Goal: Obtain resource: Download file/media

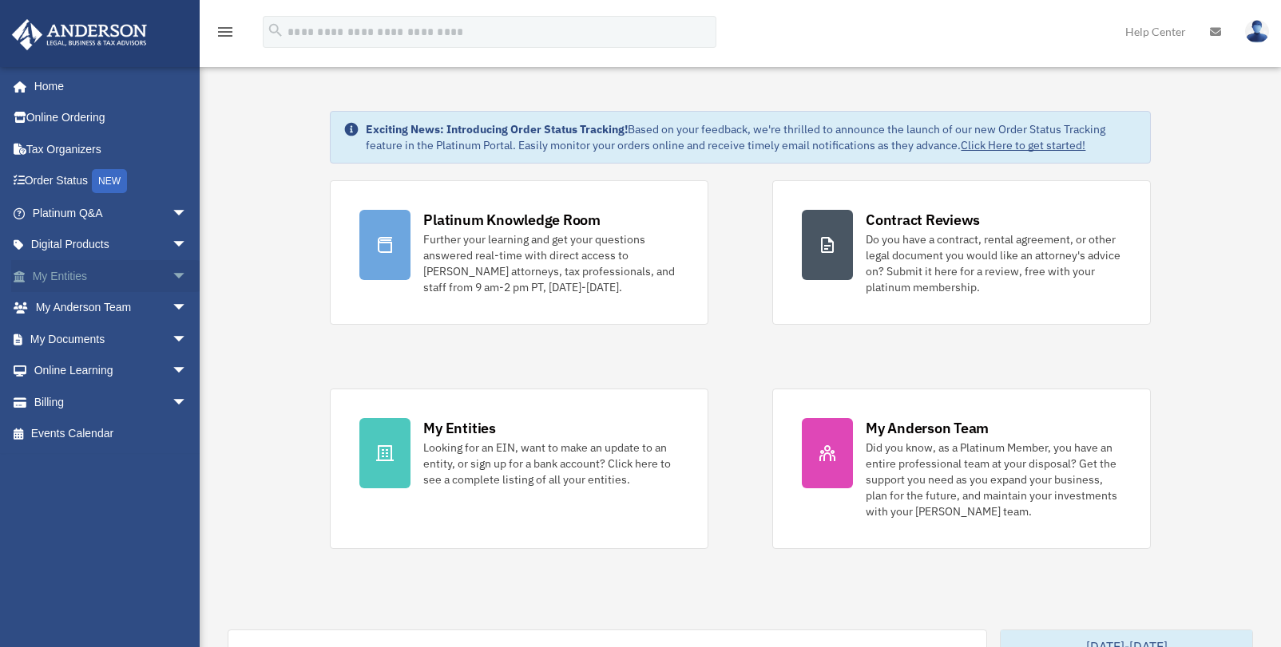
click at [172, 274] on span "arrow_drop_down" at bounding box center [188, 276] width 32 height 33
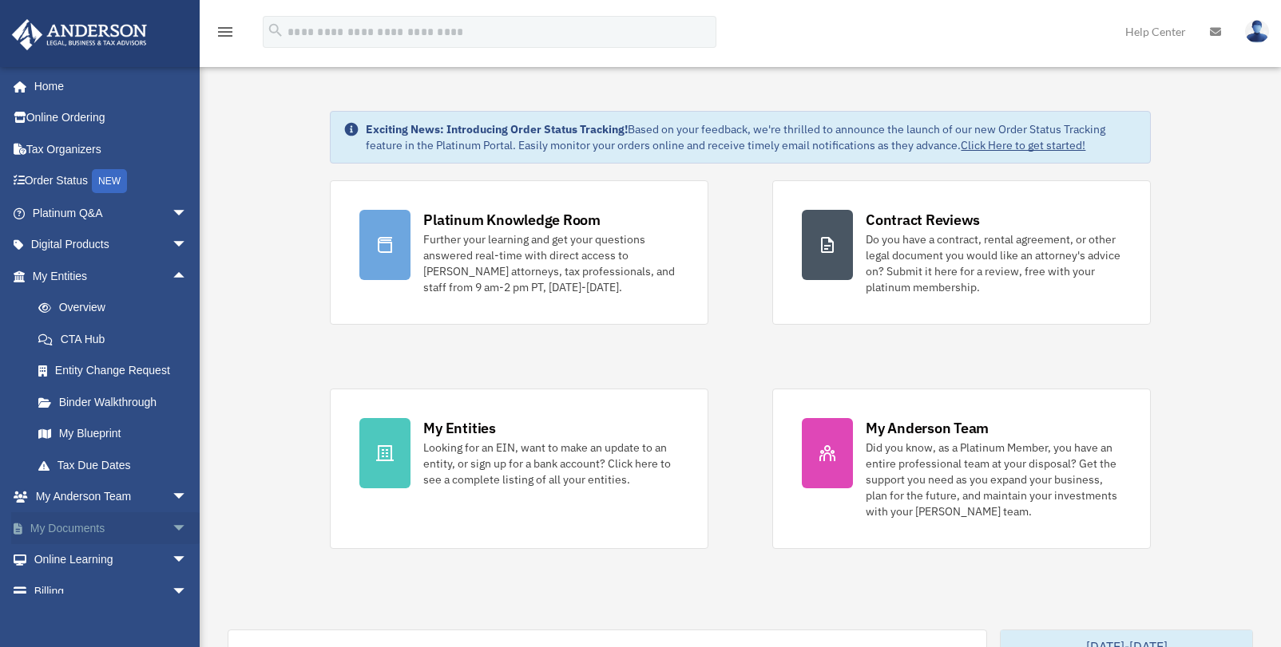
click at [106, 528] on link "My Documents arrow_drop_down" at bounding box center [111, 529] width 200 height 32
click at [172, 527] on span "arrow_drop_down" at bounding box center [188, 529] width 32 height 33
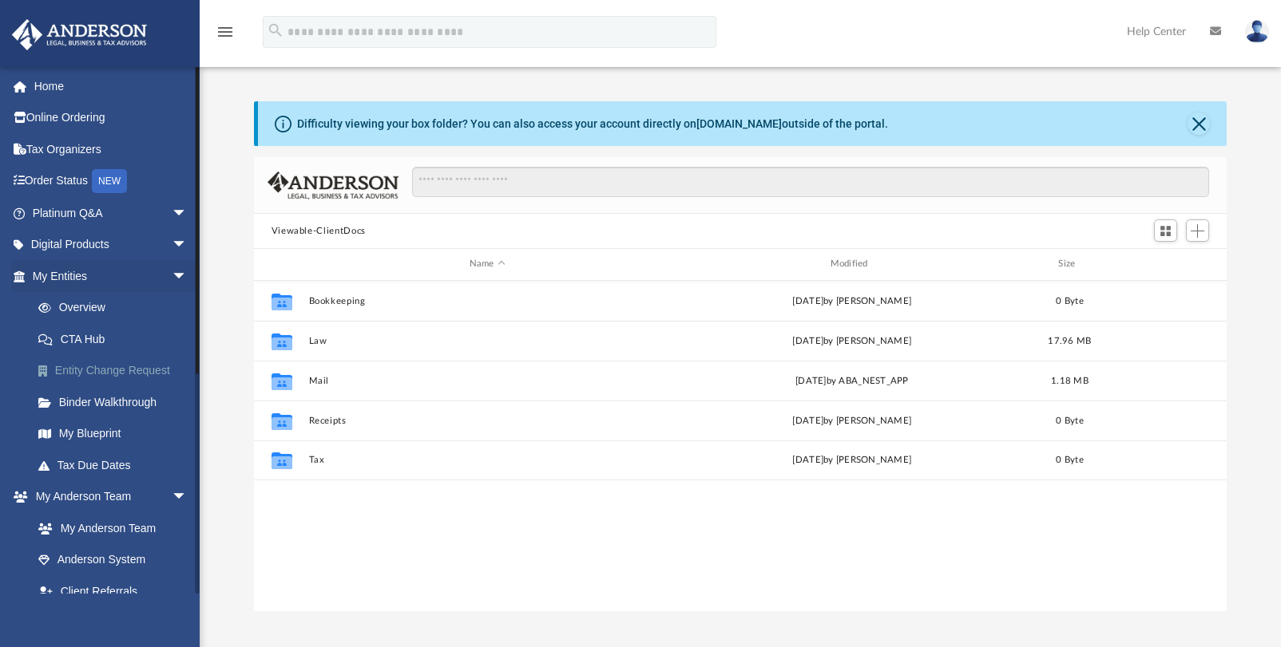
scroll to position [350, 960]
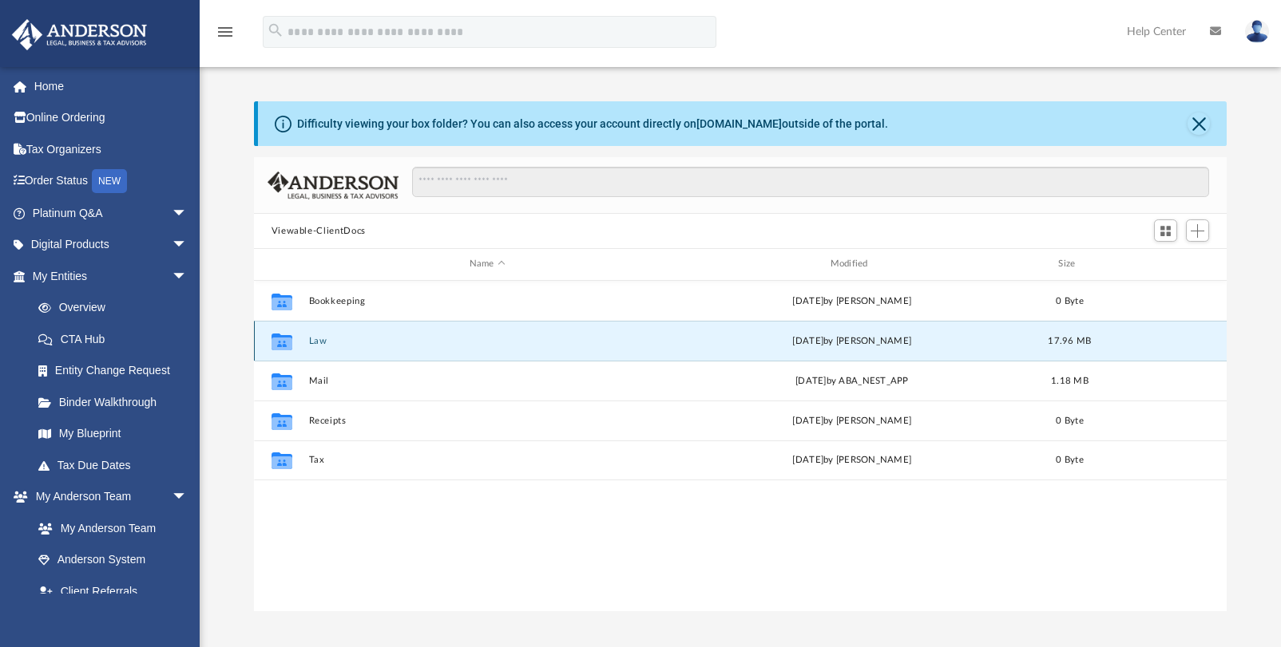
click at [331, 342] on button "Law" at bounding box center [487, 341] width 358 height 10
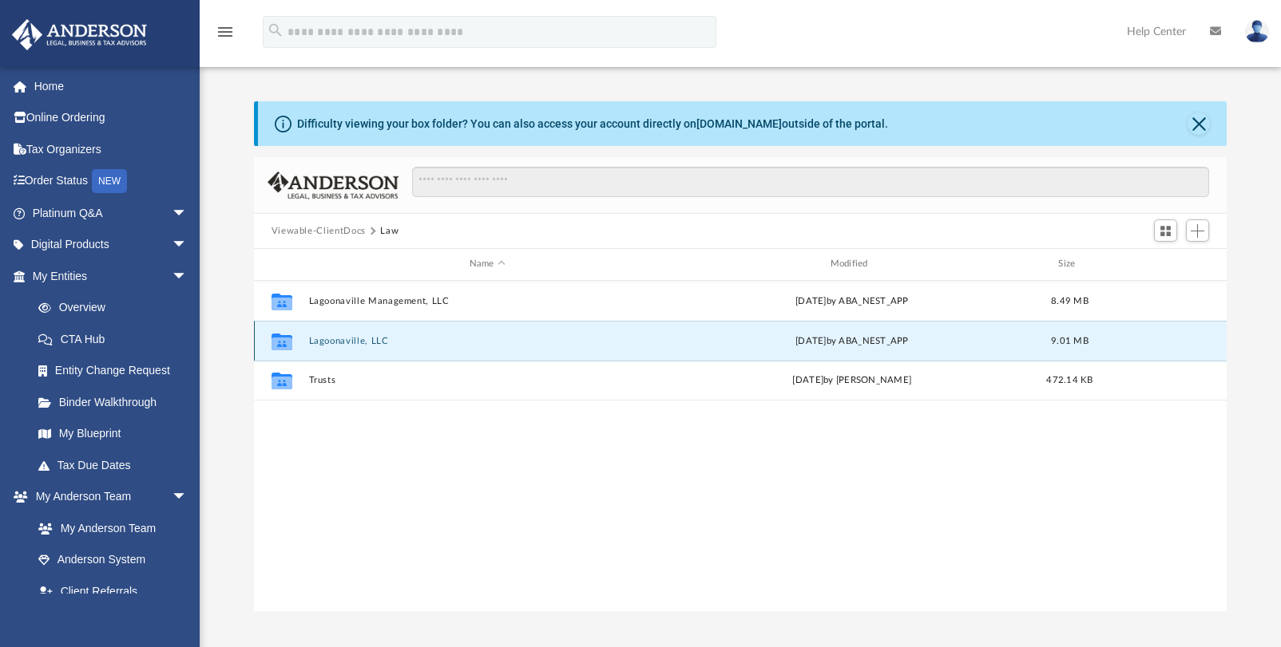
click at [370, 343] on button "Lagoonaville, LLC" at bounding box center [487, 341] width 358 height 10
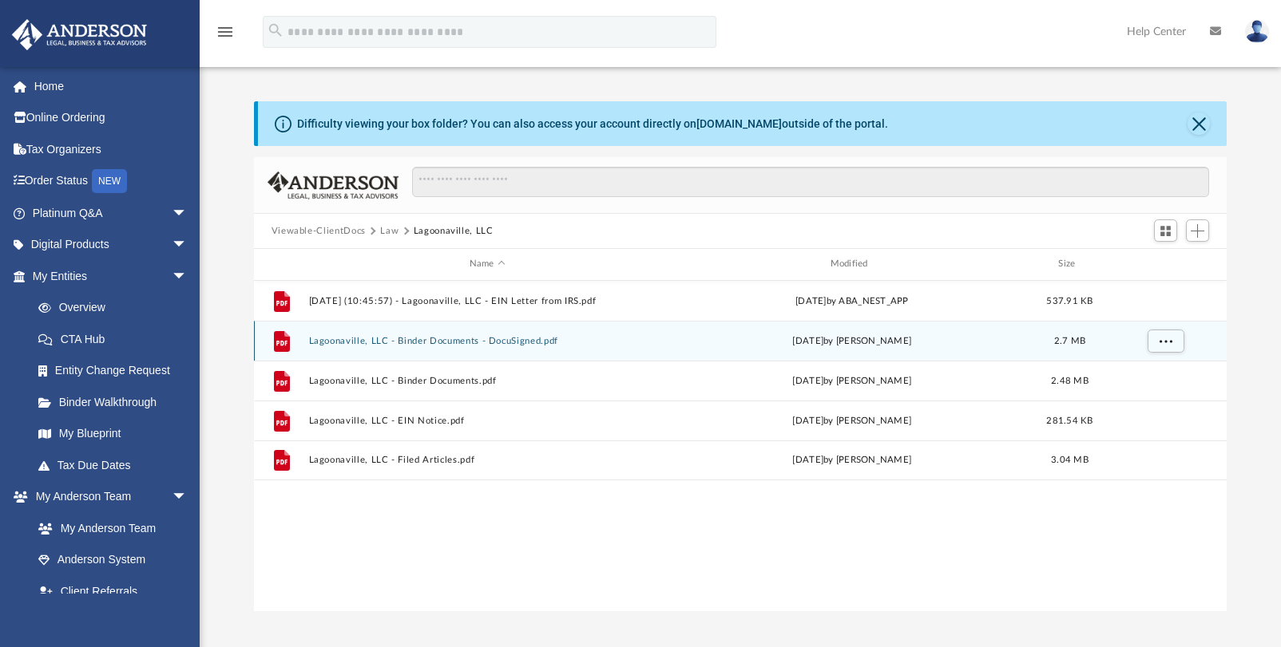
click at [471, 338] on button "Lagoonaville, LLC - Binder Documents - DocuSigned.pdf" at bounding box center [487, 341] width 358 height 10
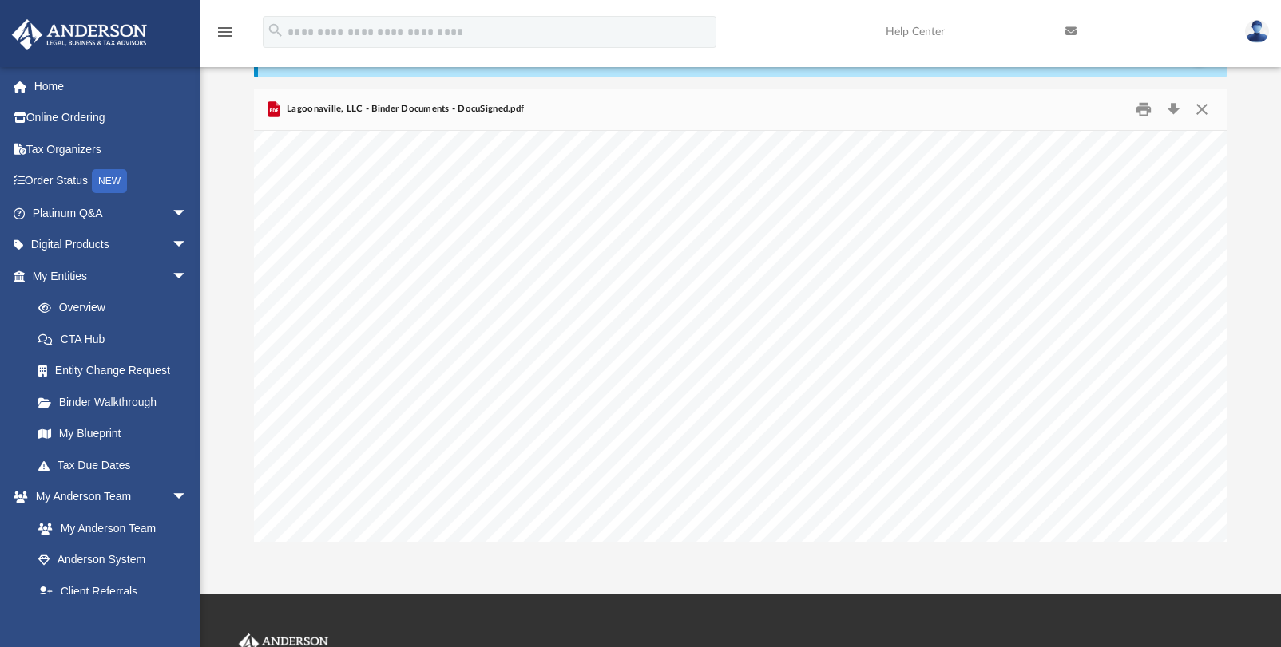
scroll to position [91728, 0]
click at [749, 263] on div "Docusign Envelope ID: E170E076-BC69-4E1E-83DB-E6E840A23170" at bounding box center [781, 192] width 1054 height 814
click at [749, 263] on div "Docusign Envelope ID: E170E076-BC69-4E1E-83DB-E6E840A23170" at bounding box center [781, 352] width 1054 height 814
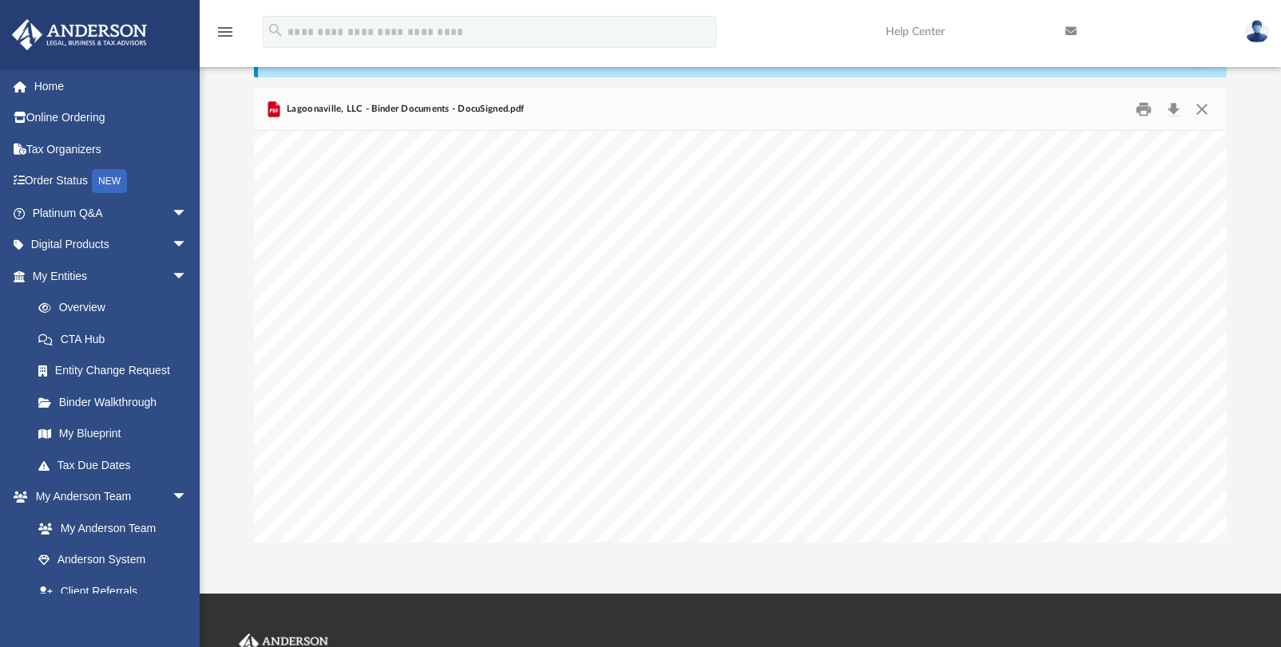
click at [749, 263] on div "Docusign Envelope ID: E170E076-BC69-4E1E-83DB-E6E840A23170" at bounding box center [781, 352] width 1054 height 814
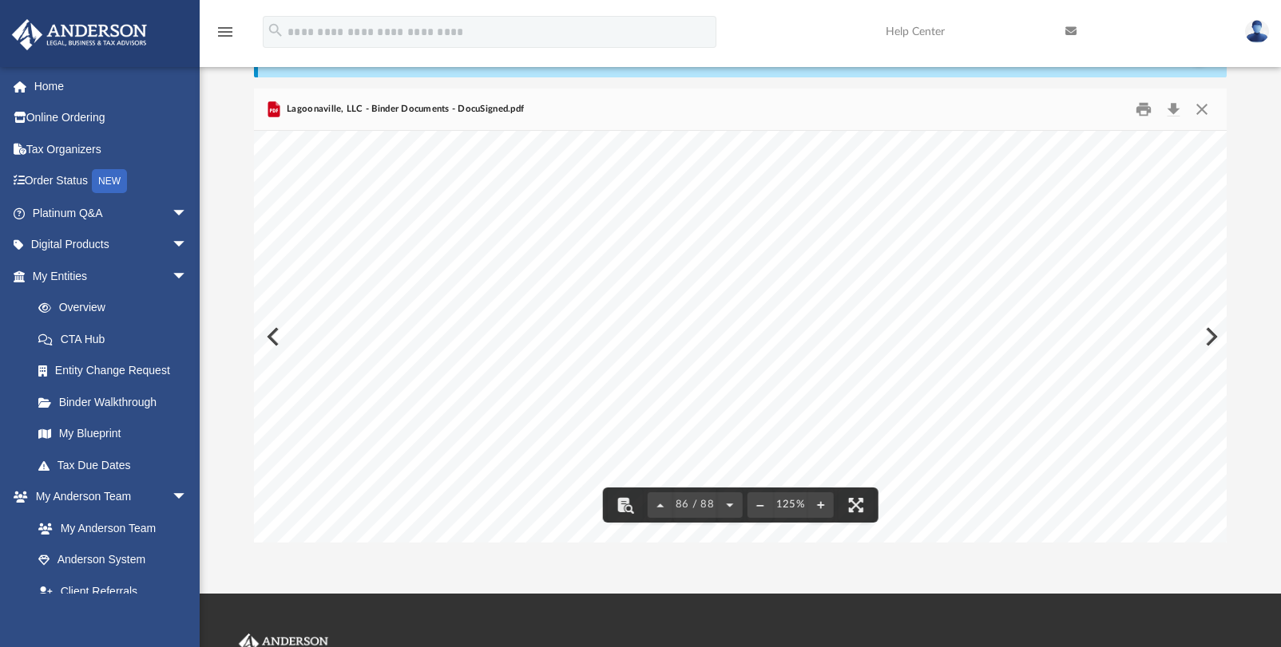
click at [750, 263] on div "Docusign Envelope ID: E170E076-BC69-4E1E-83DB-E6E840A23170" at bounding box center [781, 352] width 1054 height 814
